Goal: Task Accomplishment & Management: Use online tool/utility

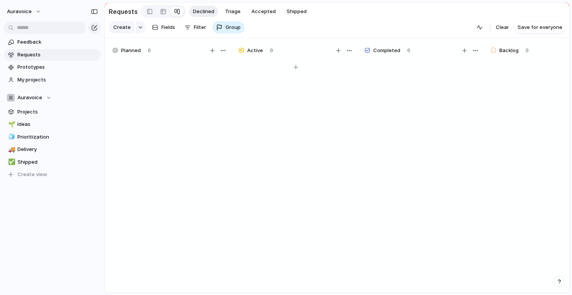
click at [258, 115] on div at bounding box center [296, 180] width 116 height 240
click at [42, 80] on span "My projects" at bounding box center [57, 80] width 80 height 8
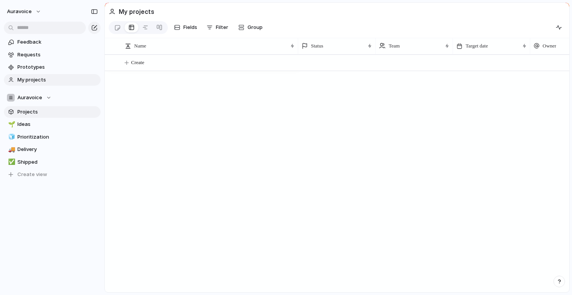
click at [48, 112] on span "Projects" at bounding box center [57, 112] width 80 height 8
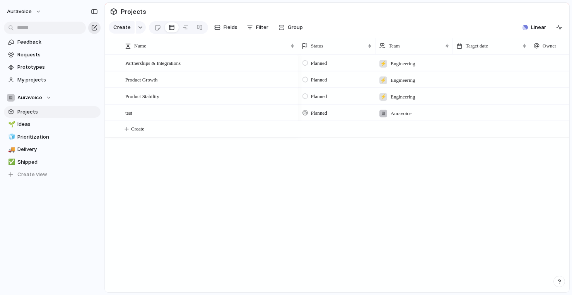
click at [97, 29] on div "button" at bounding box center [94, 28] width 6 height 6
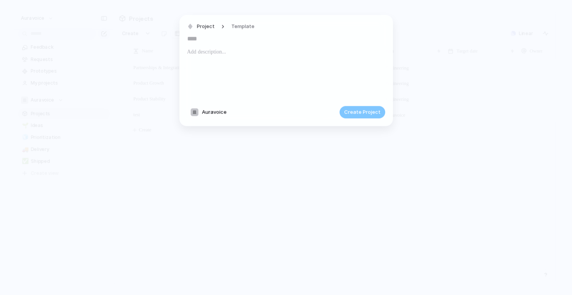
click at [218, 114] on span "Auravoice" at bounding box center [214, 112] width 25 height 8
click at [214, 159] on span "Engineering" at bounding box center [218, 156] width 29 height 8
click at [211, 38] on input "text" at bounding box center [286, 38] width 198 height 12
click at [211, 27] on span "Project" at bounding box center [206, 27] width 18 height 8
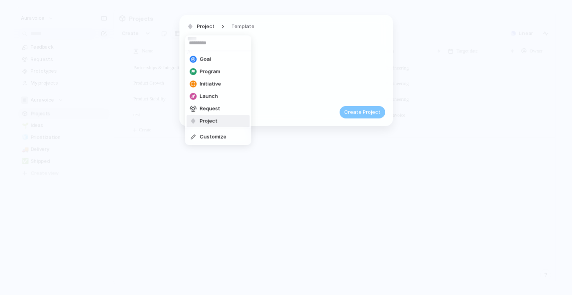
click at [222, 25] on div "Goal Program Initiative Launch Request Project Customize" at bounding box center [286, 147] width 572 height 295
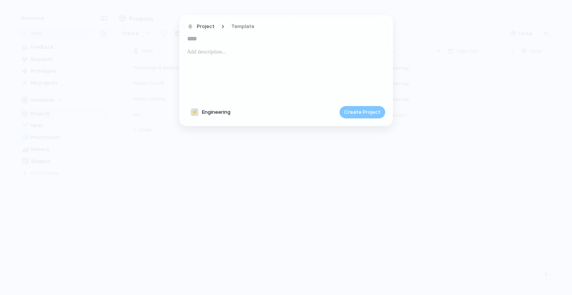
click at [222, 25] on div "Project Template" at bounding box center [223, 26] width 72 height 11
click at [222, 28] on div "Project Template" at bounding box center [223, 26] width 72 height 11
click at [215, 26] on div "Project Template" at bounding box center [223, 26] width 72 height 11
click at [211, 24] on span "Project" at bounding box center [206, 27] width 18 height 8
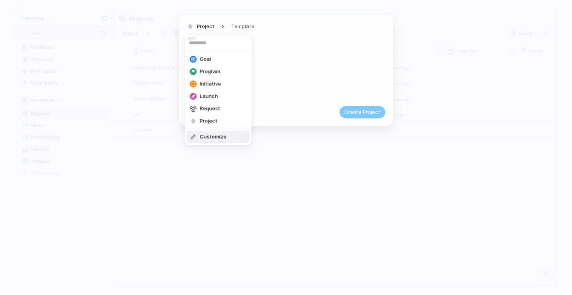
click at [320, 85] on div "Goal Program Initiative Launch Request Project Customize" at bounding box center [286, 147] width 572 height 295
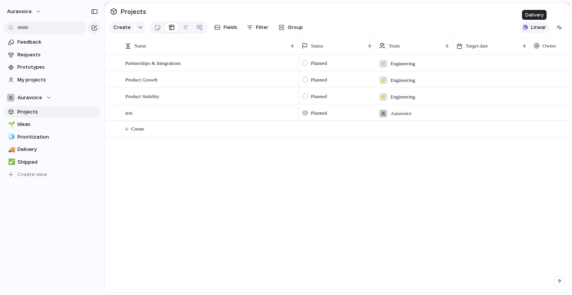
click at [528, 30] on button "Linear" at bounding box center [534, 28] width 30 height 12
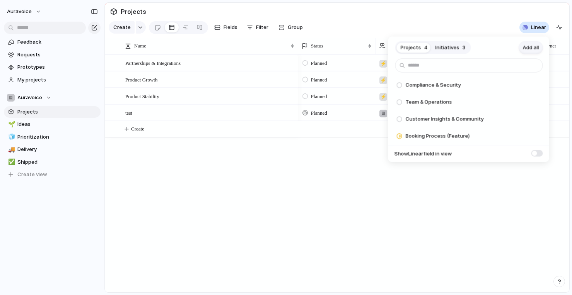
click at [535, 46] on span "Add all" at bounding box center [531, 48] width 16 height 8
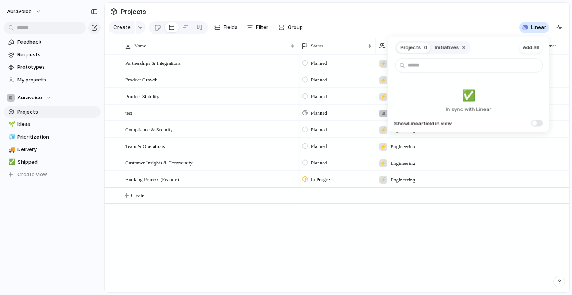
click at [362, 215] on div "Projects 0 Initiatives 3 Add all ✅️ In sync with Linear Show Linear field in vi…" at bounding box center [286, 147] width 572 height 295
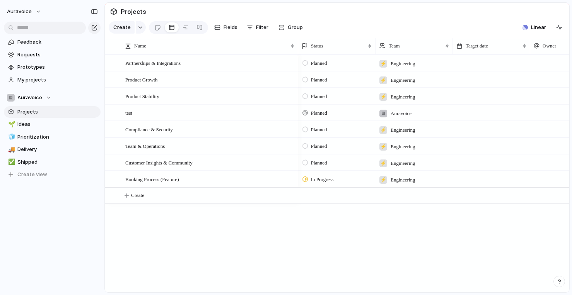
click at [351, 16] on section "Projects" at bounding box center [337, 11] width 464 height 17
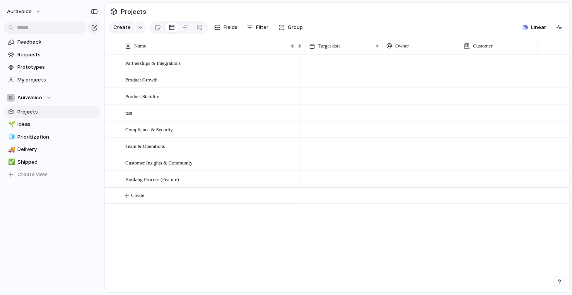
scroll to position [0, 213]
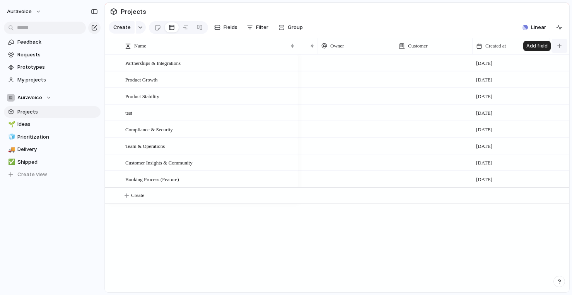
click at [560, 46] on div "button" at bounding box center [559, 46] width 4 height 4
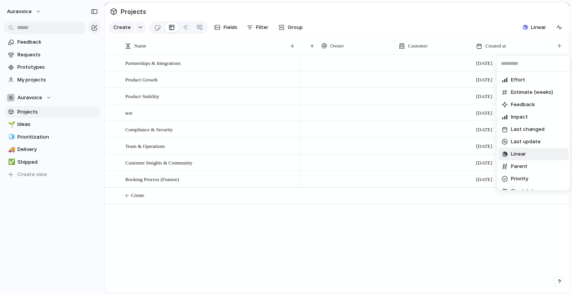
scroll to position [37, 0]
click at [529, 150] on li "Linear" at bounding box center [533, 154] width 70 height 12
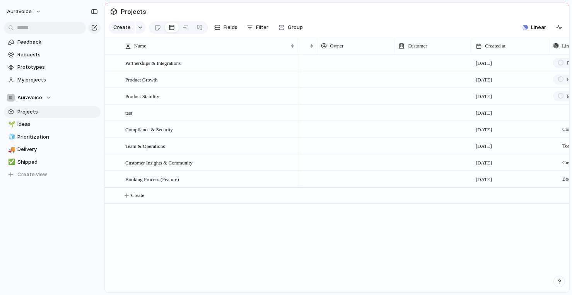
scroll to position [0, 290]
